Goal: Information Seeking & Learning: Learn about a topic

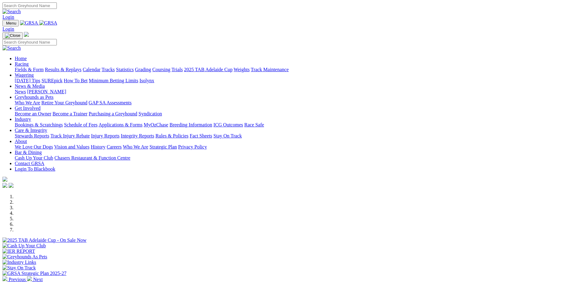
click at [44, 67] on link "Fields & Form" at bounding box center [29, 69] width 29 height 5
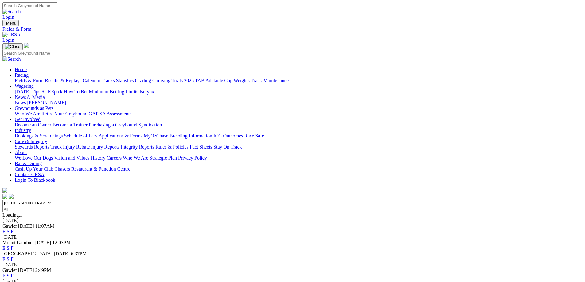
click at [14, 257] on link "F" at bounding box center [12, 259] width 3 height 5
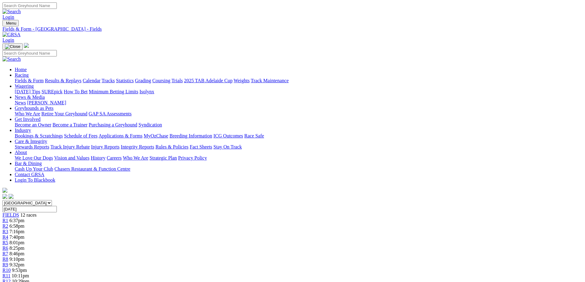
drag, startPoint x: 455, startPoint y: 122, endPoint x: 489, endPoint y: 118, distance: 34.5
click at [489, 282] on div "Kennels Close: 6:00pm ACST" at bounding box center [292, 287] width 580 height 6
click at [485, 282] on div "Kennels Close: 6:00pm ACST" at bounding box center [292, 287] width 580 height 6
drag, startPoint x: 456, startPoint y: 121, endPoint x: 499, endPoint y: 118, distance: 43.4
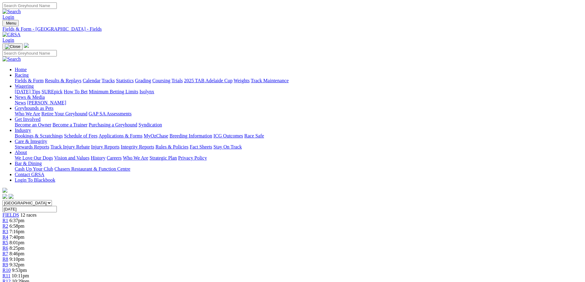
click at [490, 282] on div "Kennels Close: 6:00pm ACST" at bounding box center [292, 287] width 580 height 6
